Goal: Book appointment/travel/reservation

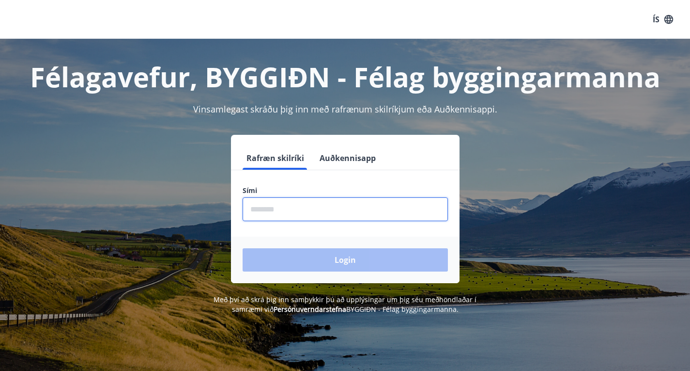
click at [275, 212] on input "phone" at bounding box center [345, 209] width 205 height 24
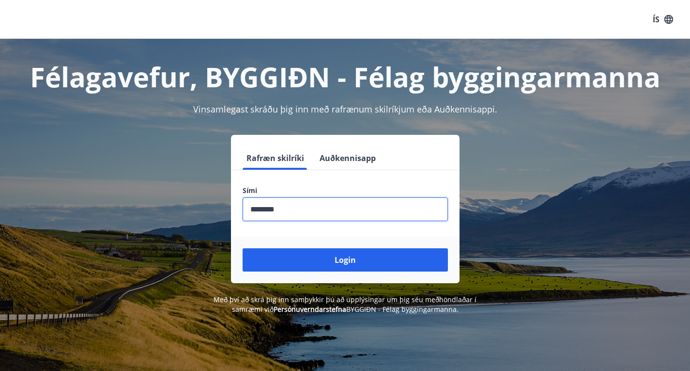
type input "********"
click at [243, 248] on button "Login" at bounding box center [345, 259] width 205 height 23
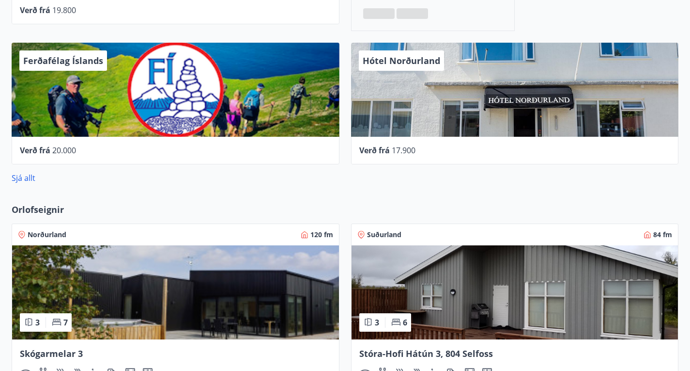
scroll to position [542, 0]
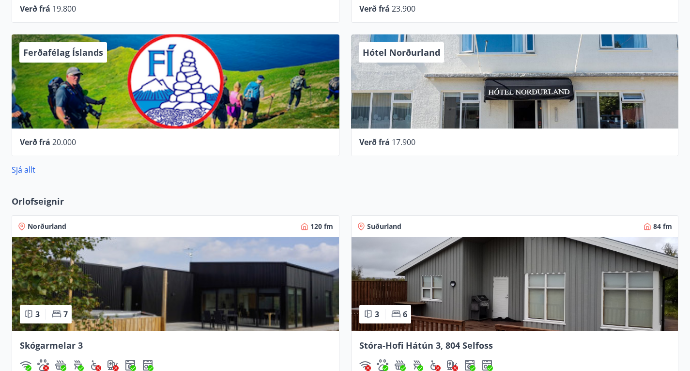
click at [352, 237] on img at bounding box center [515, 284] width 327 height 94
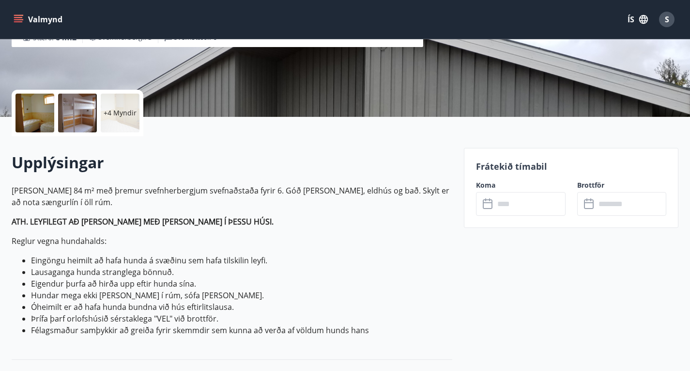
scroll to position [174, 0]
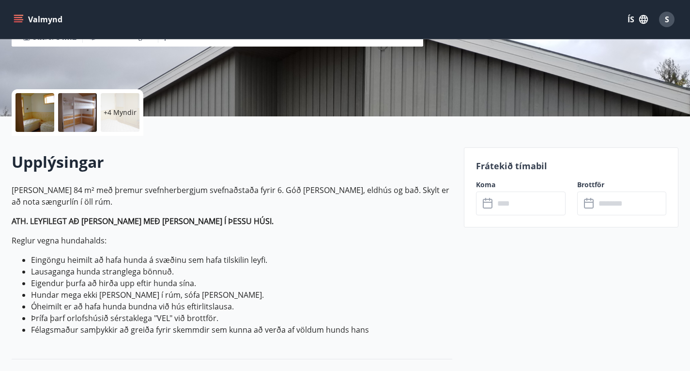
click at [519, 203] on input "text" at bounding box center [530, 203] width 71 height 24
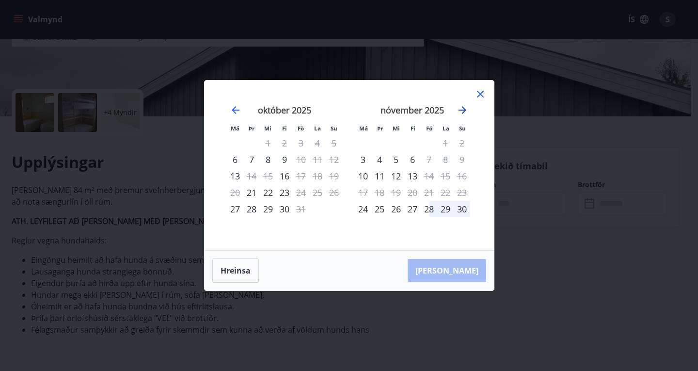
click at [463, 110] on icon "Move forward to switch to the next month." at bounding box center [462, 110] width 8 height 8
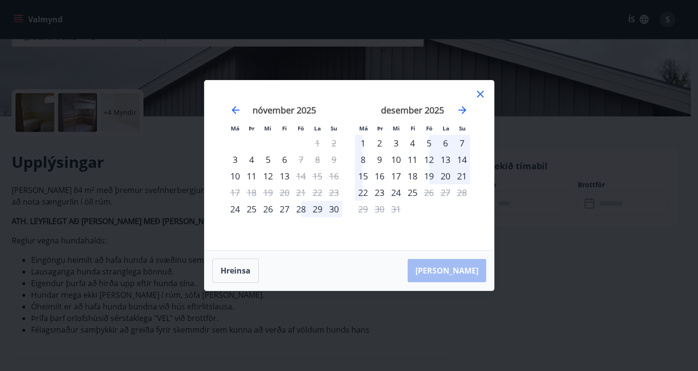
click at [481, 91] on icon at bounding box center [480, 94] width 12 height 12
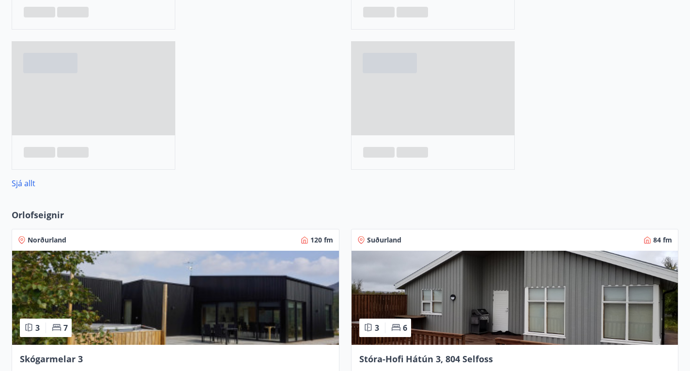
scroll to position [571, 0]
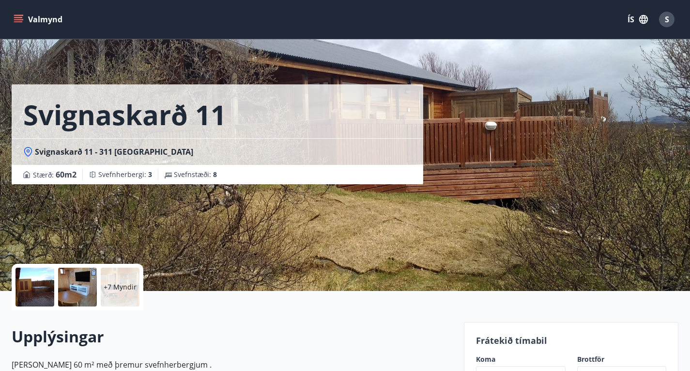
click at [40, 277] on div at bounding box center [35, 286] width 39 height 39
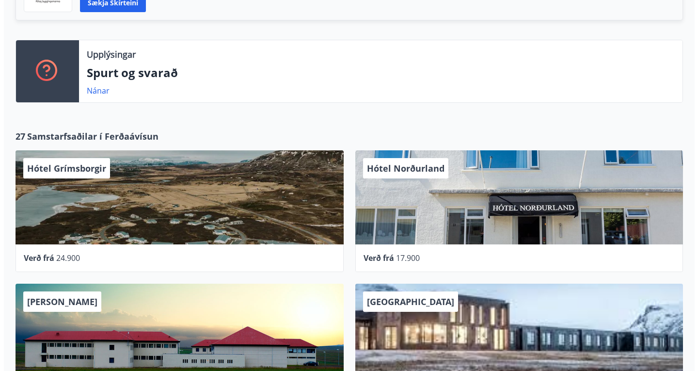
scroll to position [294, 0]
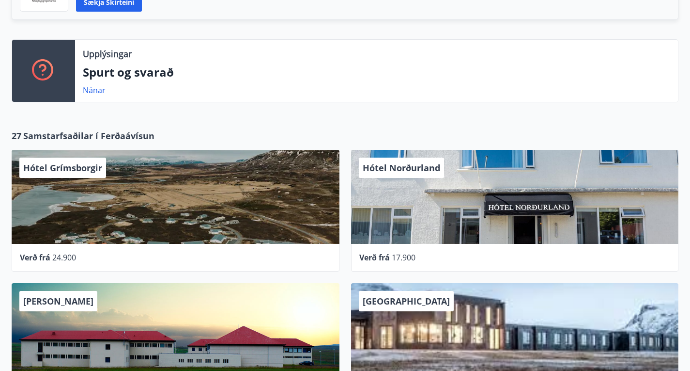
click at [351, 206] on div "Hótel Norðurland" at bounding box center [515, 197] width 328 height 94
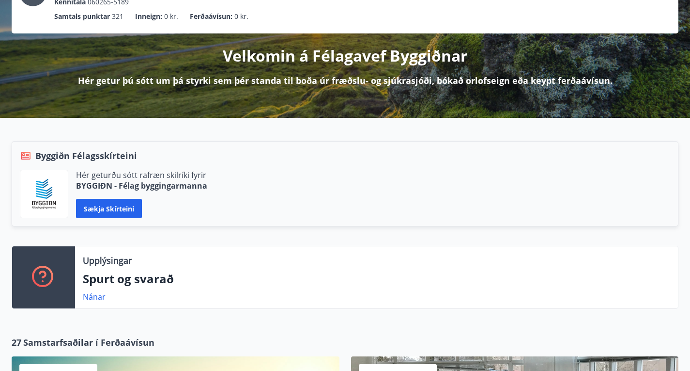
scroll to position [0, 0]
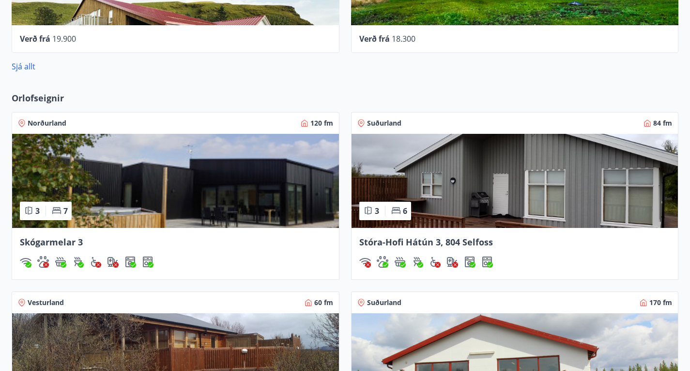
scroll to position [643, 0]
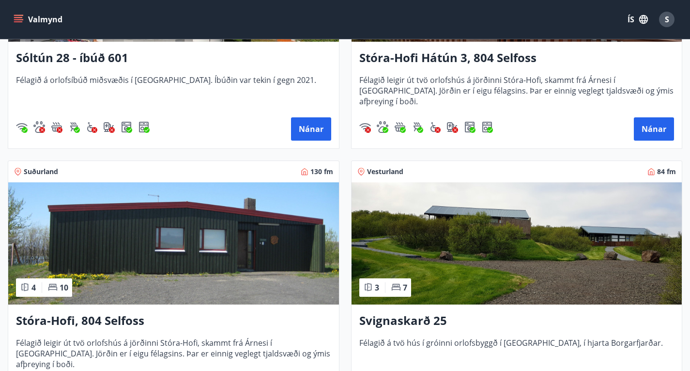
scroll to position [317, 0]
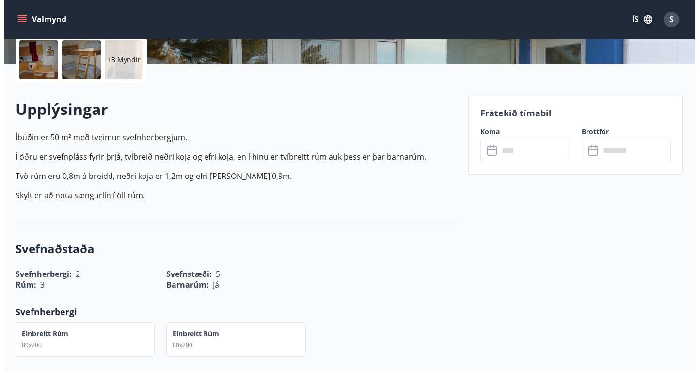
scroll to position [229, 0]
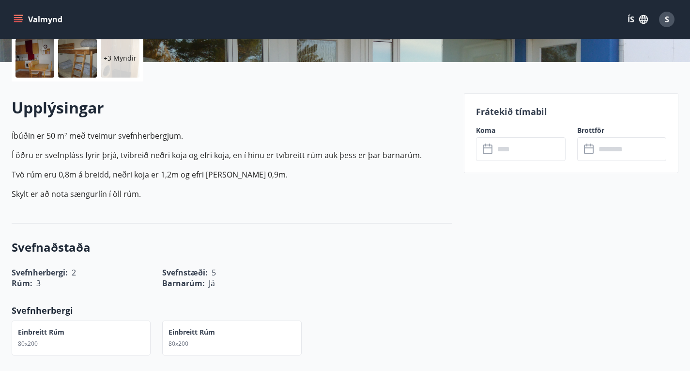
click at [521, 154] on input "text" at bounding box center [530, 149] width 71 height 24
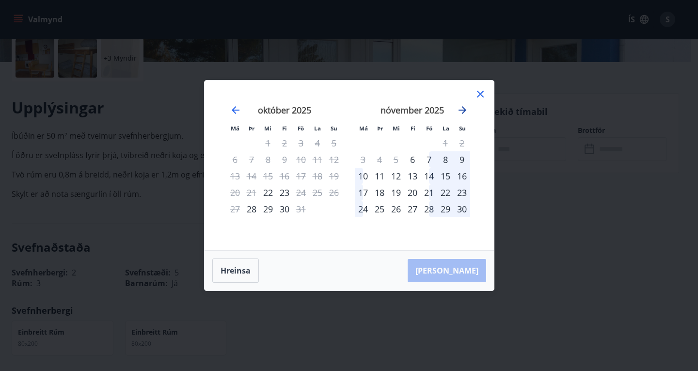
click at [462, 107] on icon "Move forward to switch to the next month." at bounding box center [462, 110] width 8 height 8
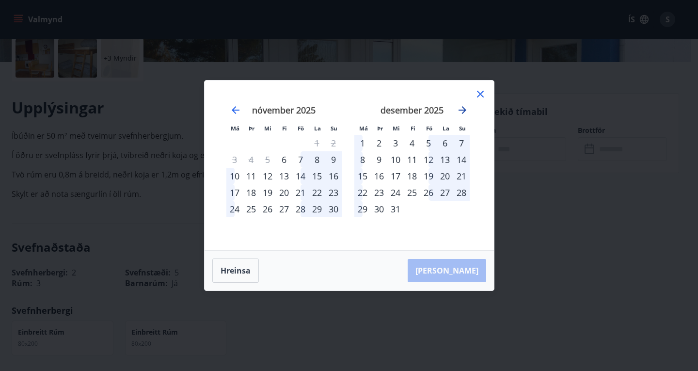
click at [462, 109] on icon "Move forward to switch to the next month." at bounding box center [462, 110] width 8 height 8
